Goal: Find contact information: Find contact information

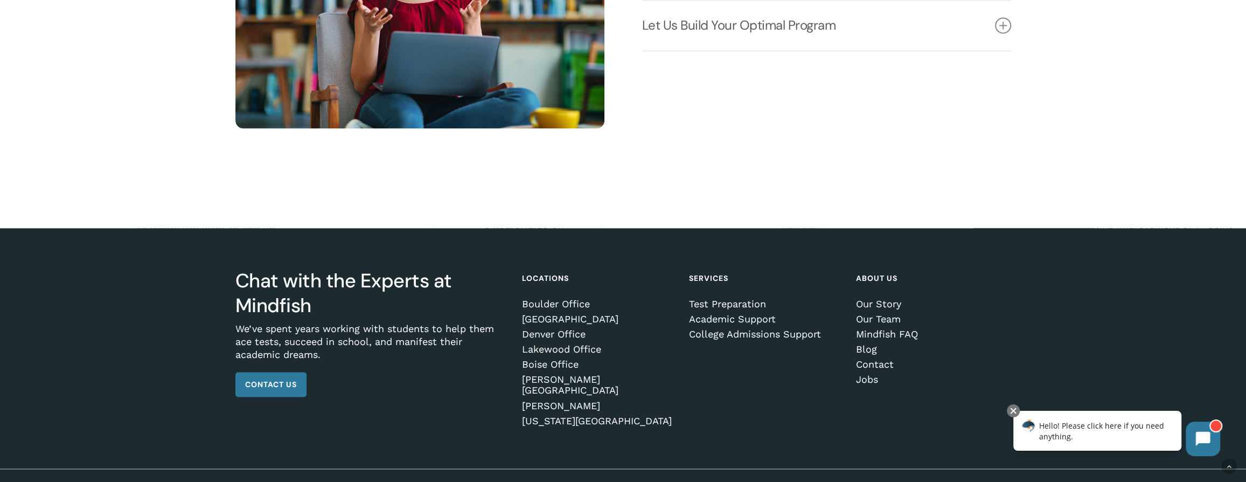
scroll to position [1885, 0]
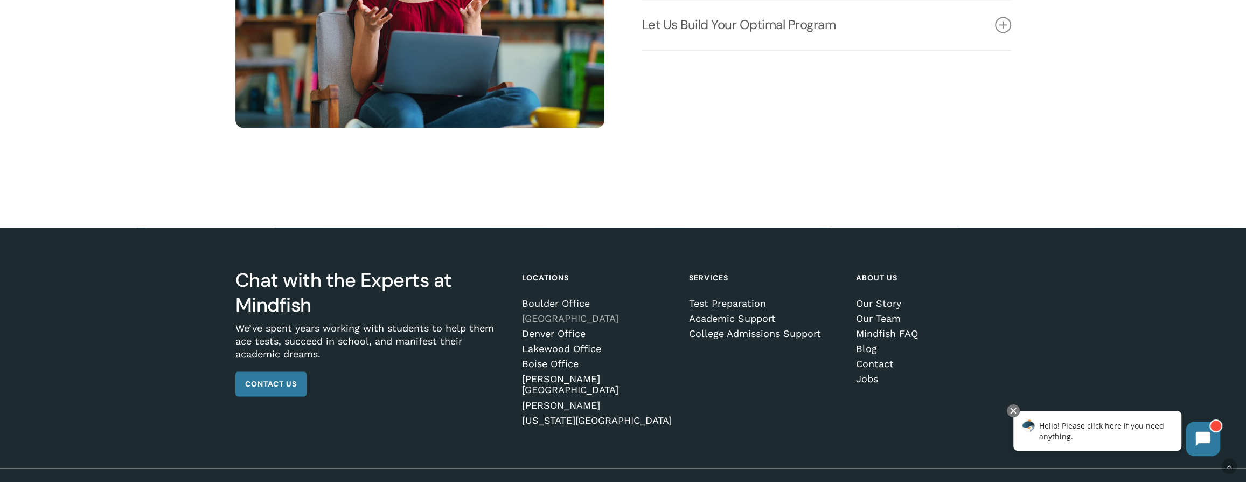
click at [584, 324] on link "[GEOGRAPHIC_DATA]" at bounding box center [597, 318] width 151 height 11
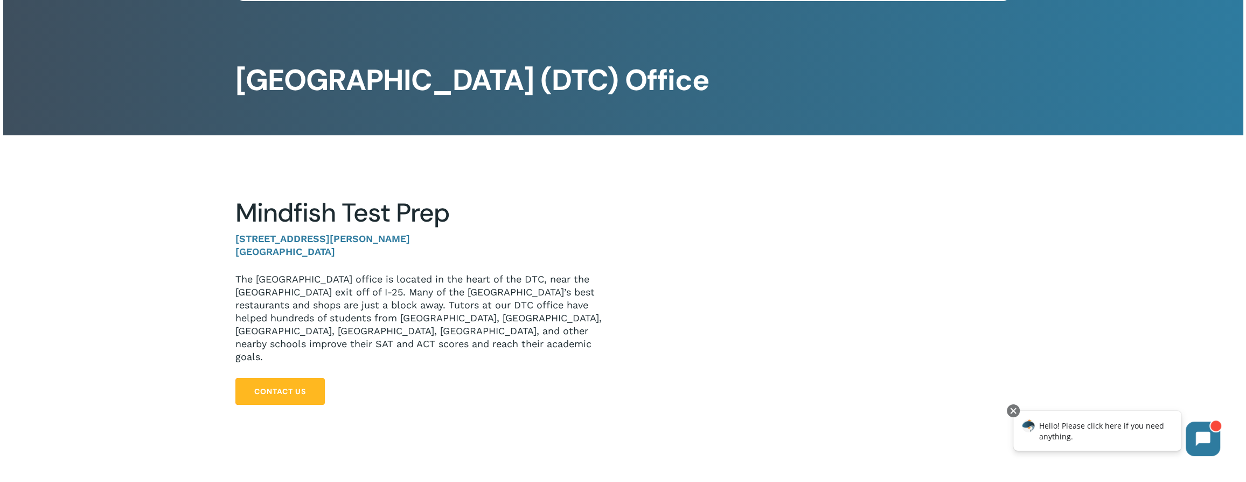
click at [274, 390] on span "Contact Us" at bounding box center [280, 391] width 52 height 11
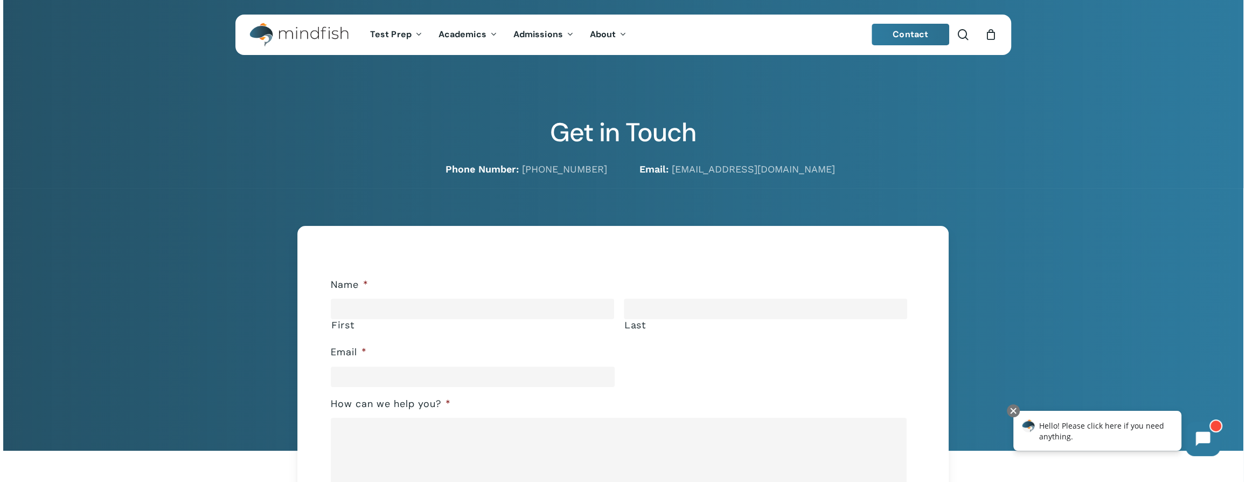
click at [207, 150] on div at bounding box center [623, 94] width 1240 height 188
